Goal: Entertainment & Leisure: Consume media (video, audio)

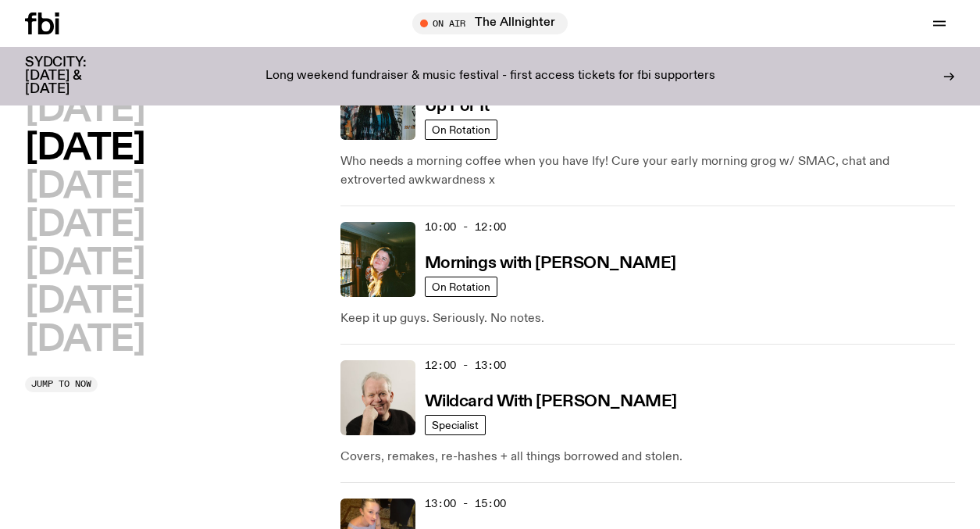
scroll to position [226, 0]
click at [580, 265] on h3 "Mornings with [PERSON_NAME]" at bounding box center [551, 263] width 252 height 16
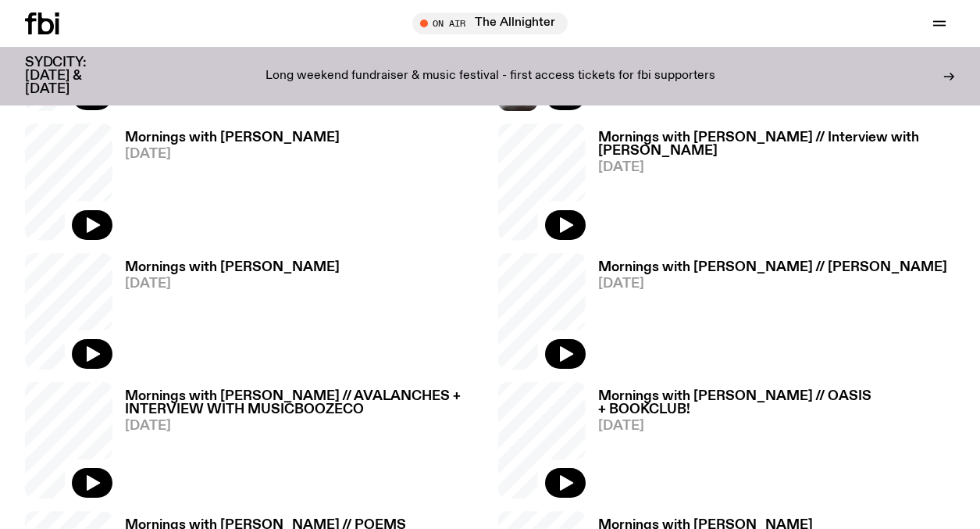
scroll to position [1060, 0]
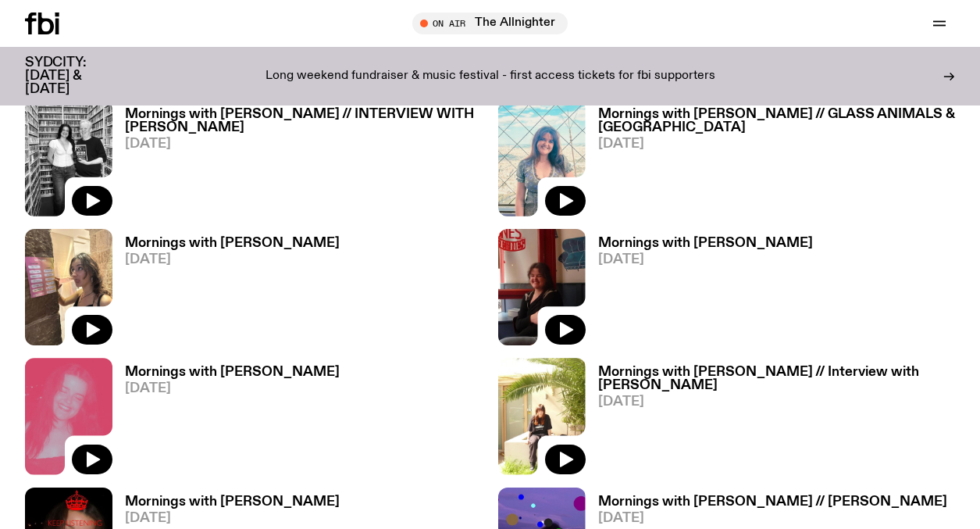
click at [95, 193] on icon "button" at bounding box center [93, 201] width 13 height 16
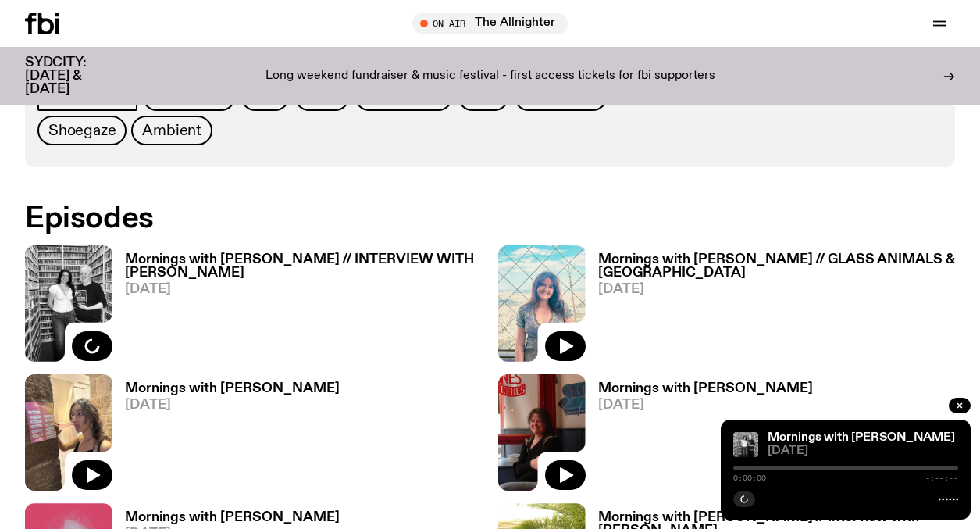
scroll to position [748, 0]
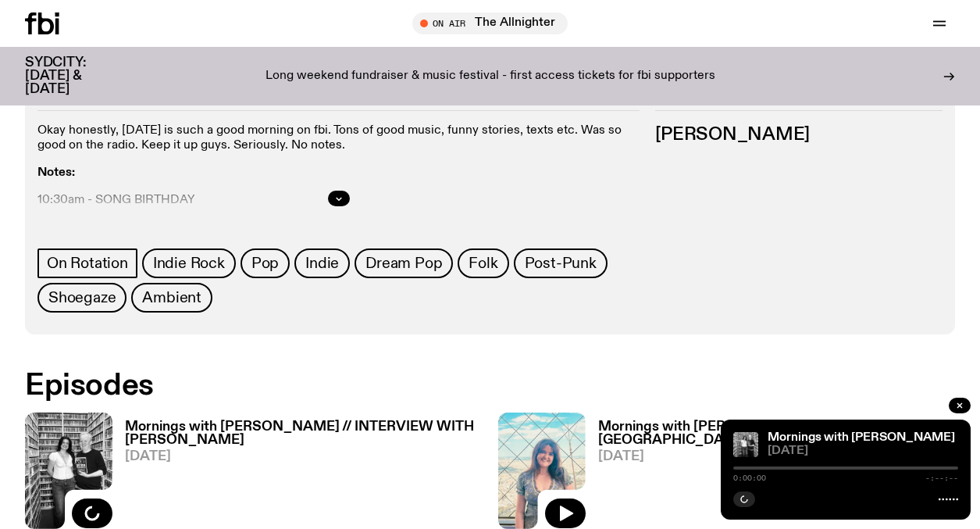
click at [235, 412] on div "Mornings with [PERSON_NAME] // INTERVIEW WITH [PERSON_NAME] COUPE [DATE]" at bounding box center [297, 470] width 370 height 116
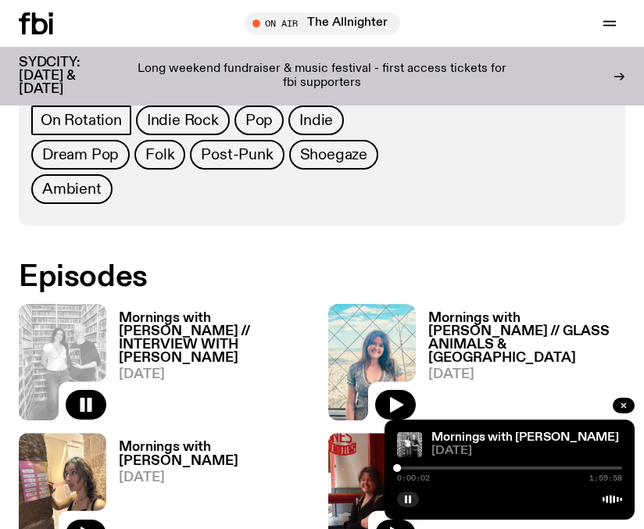
scroll to position [802, 0]
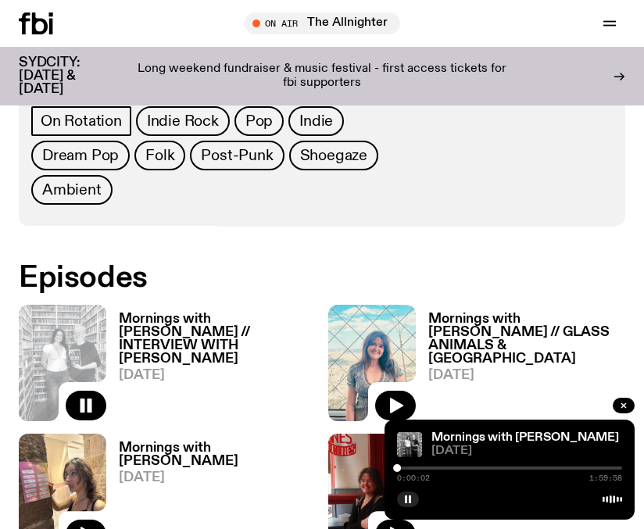
click at [188, 327] on h3 "Mornings with [PERSON_NAME] // INTERVIEW WITH [PERSON_NAME]" at bounding box center [217, 338] width 197 height 53
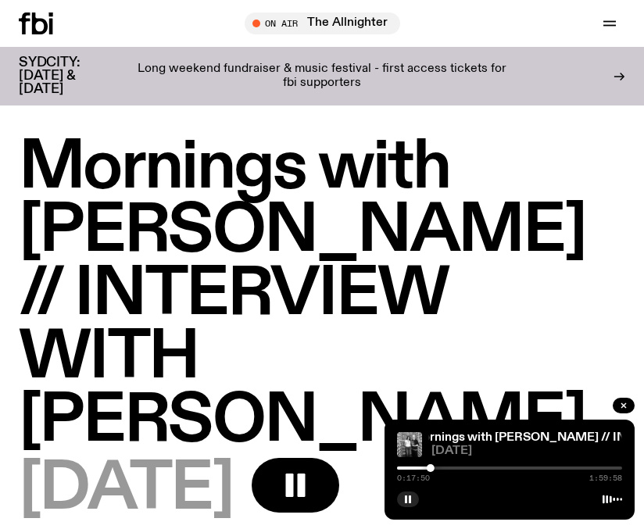
click at [407, 493] on button "button" at bounding box center [408, 499] width 22 height 16
